Goal: Transaction & Acquisition: Purchase product/service

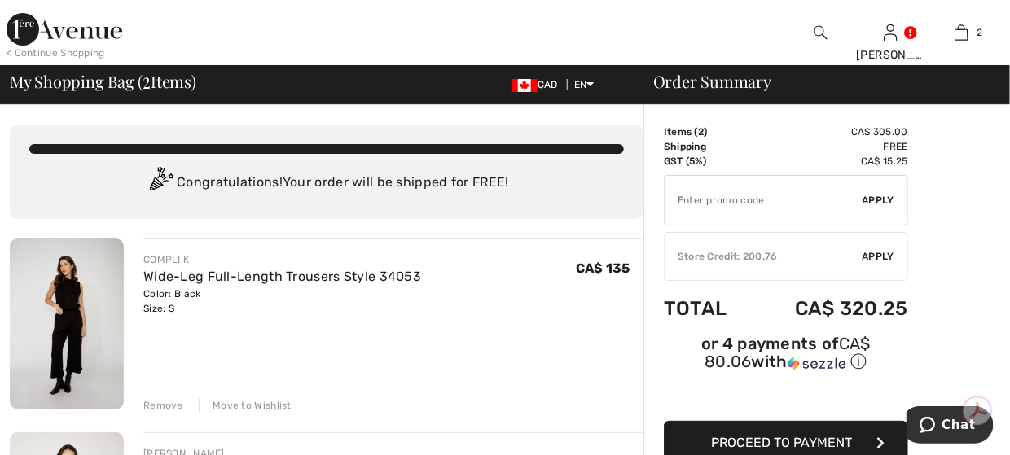
click at [20, 30] on img at bounding box center [65, 29] width 116 height 33
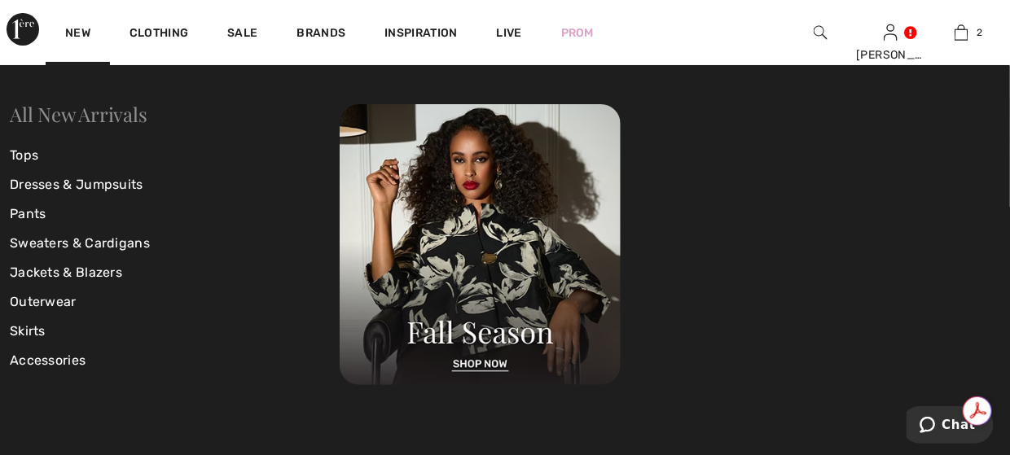
click at [80, 116] on link "All New Arrivals" at bounding box center [78, 114] width 137 height 26
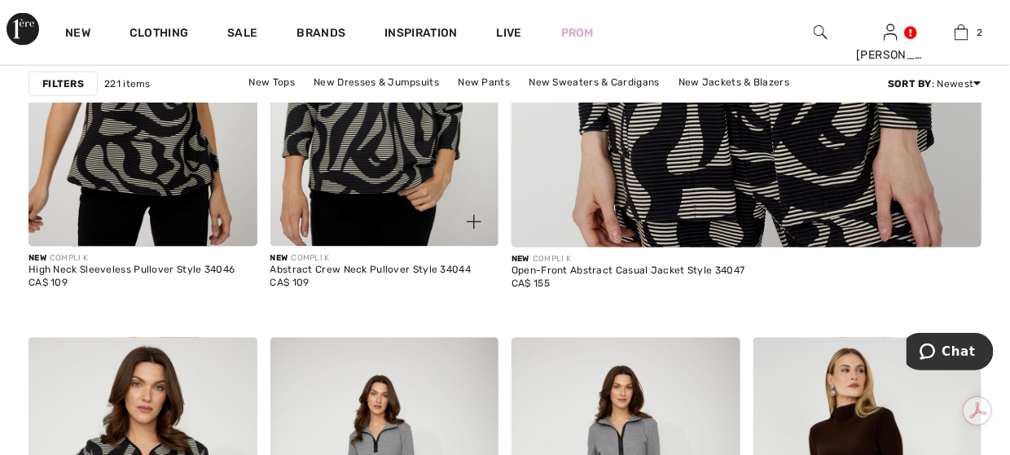
scroll to position [896, 0]
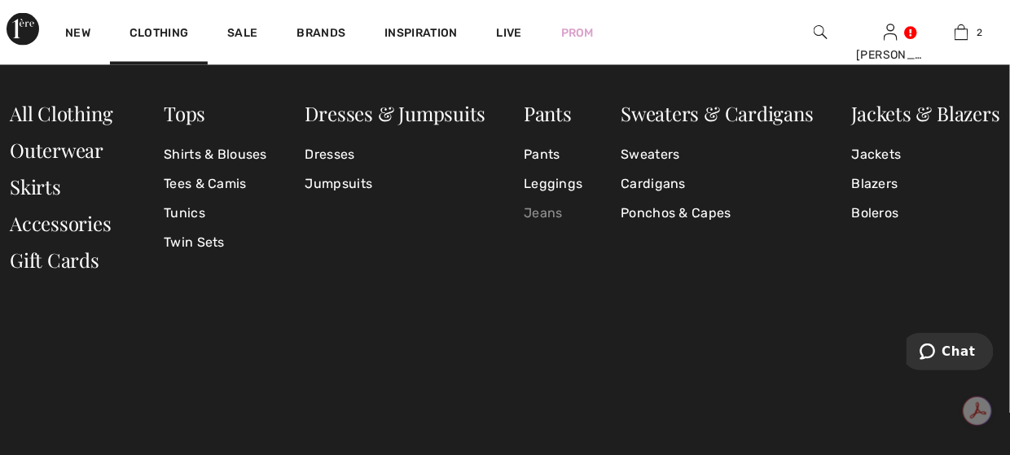
click at [532, 213] on link "Jeans" at bounding box center [553, 214] width 59 height 29
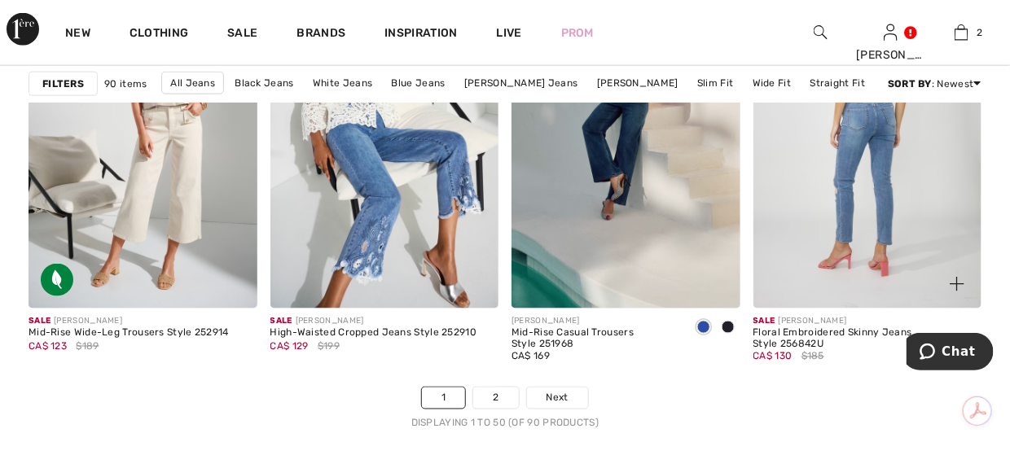
scroll to position [6434, 0]
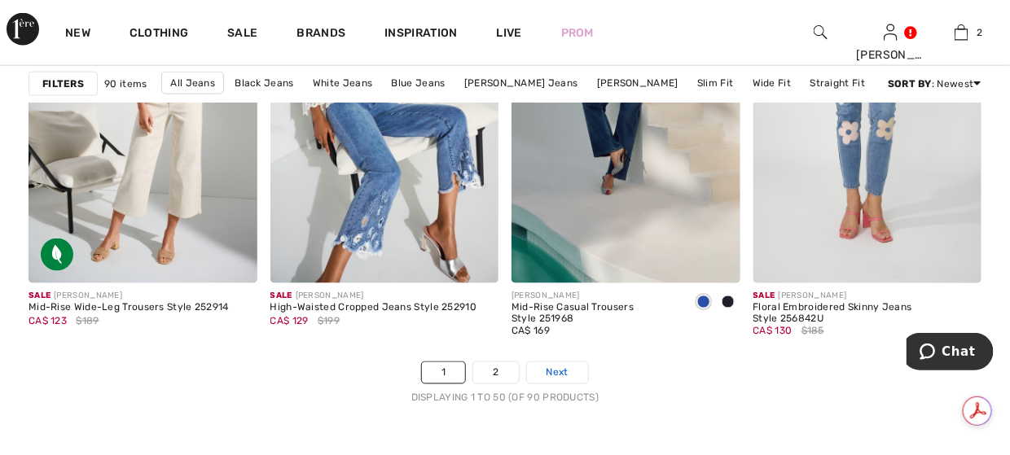
click at [561, 368] on span "Next" at bounding box center [557, 373] width 22 height 15
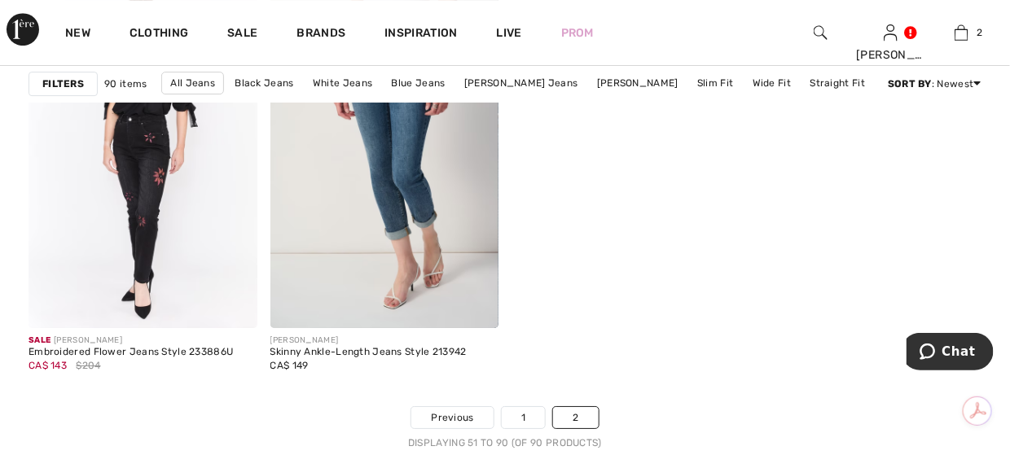
scroll to position [5620, 0]
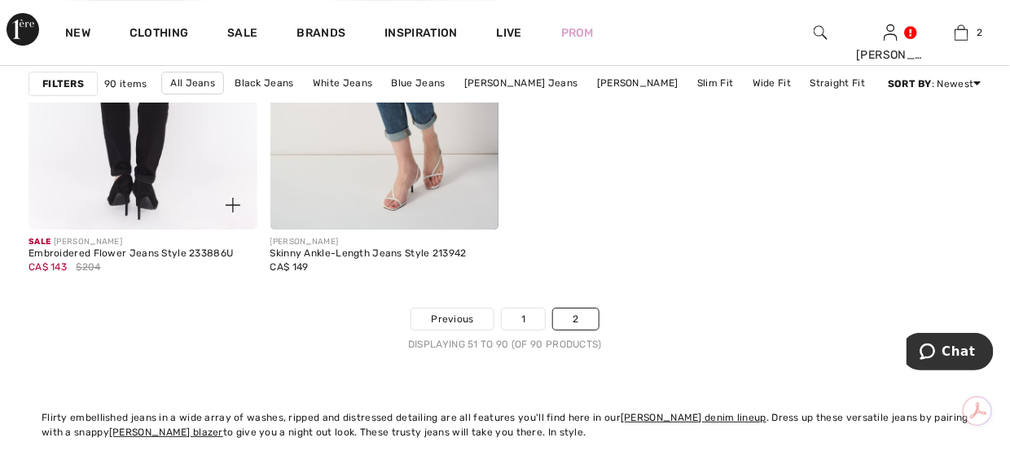
click at [147, 173] on img at bounding box center [143, 59] width 229 height 343
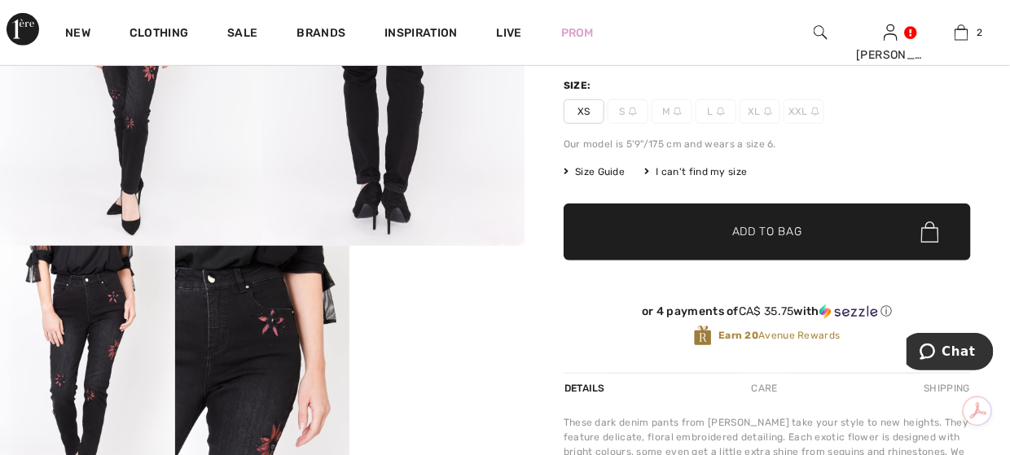
scroll to position [81, 0]
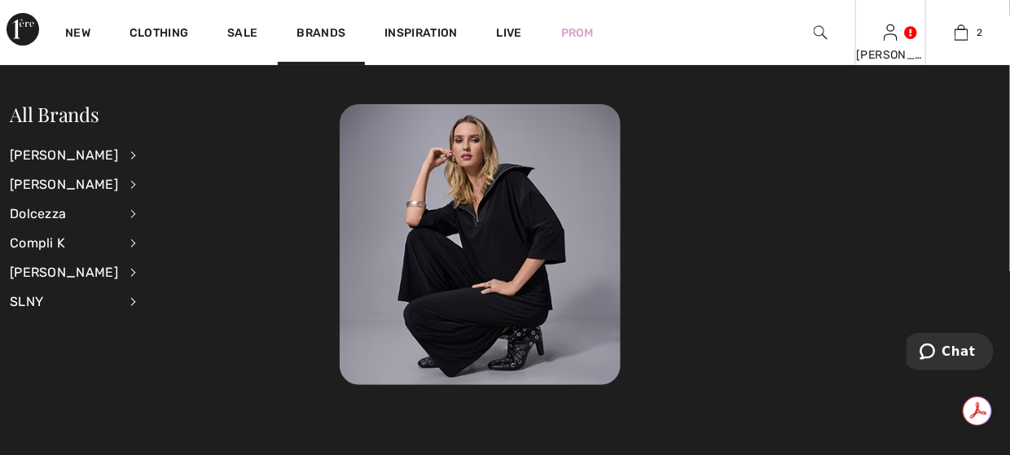
click at [889, 43] on div "Cheryl Hi, Cheryl! 440 Reward points CA$ 201 = Credit My Info Orders My Address…" at bounding box center [890, 32] width 71 height 65
click at [897, 37] on img at bounding box center [891, 33] width 14 height 20
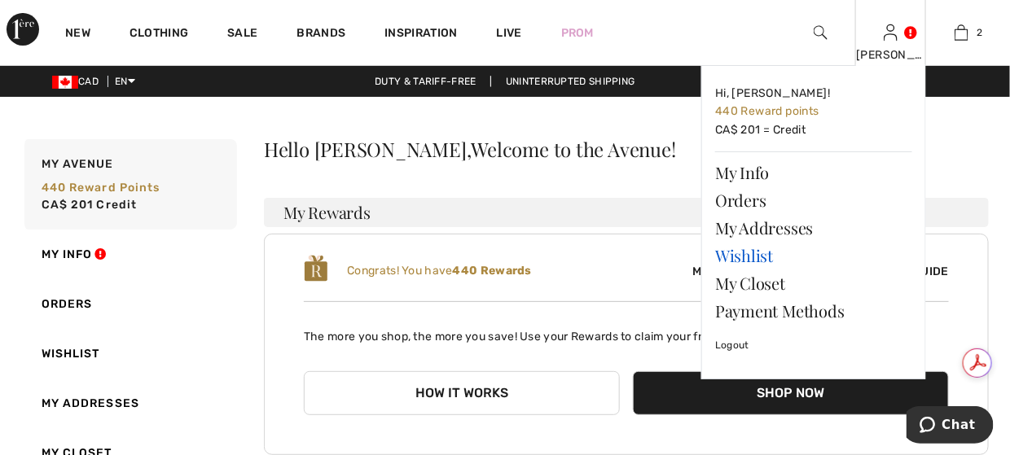
click at [752, 252] on link "Wishlist" at bounding box center [813, 256] width 197 height 28
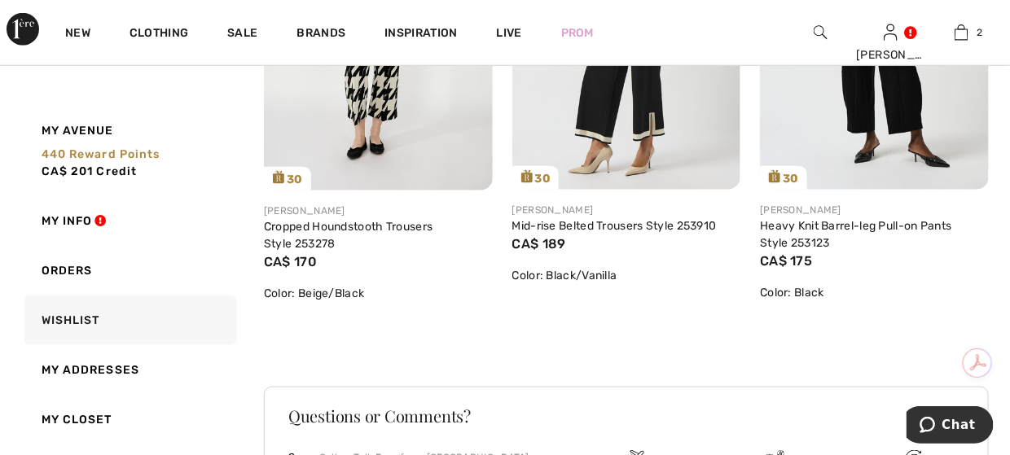
scroll to position [2443, 0]
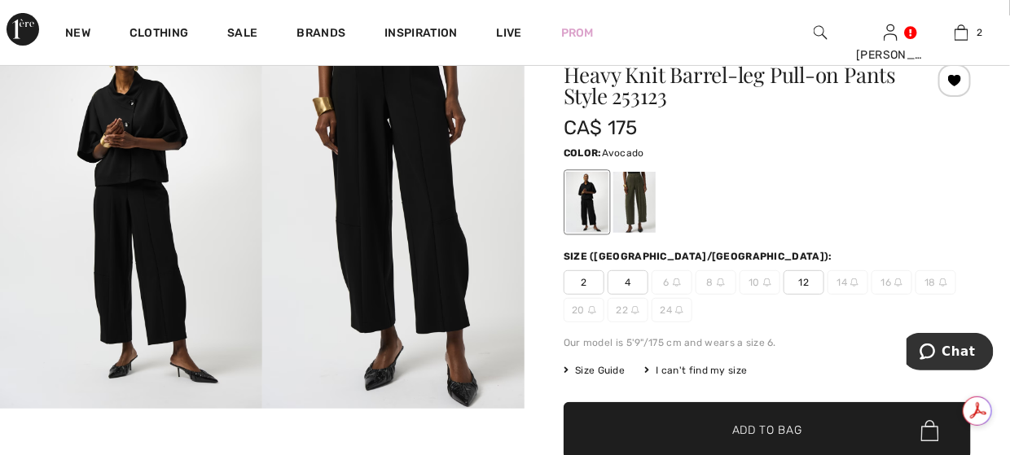
click at [627, 196] on div at bounding box center [634, 202] width 42 height 61
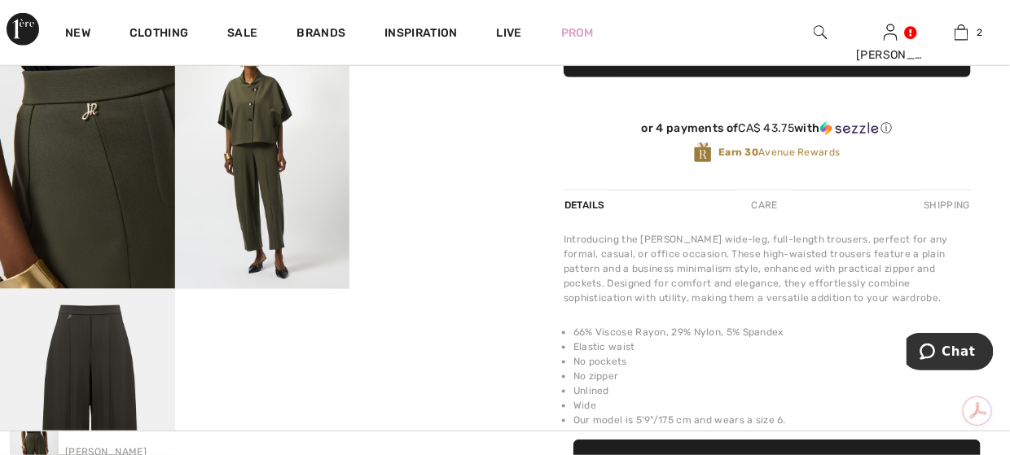
scroll to position [489, 0]
